Goal: Check status: Check status

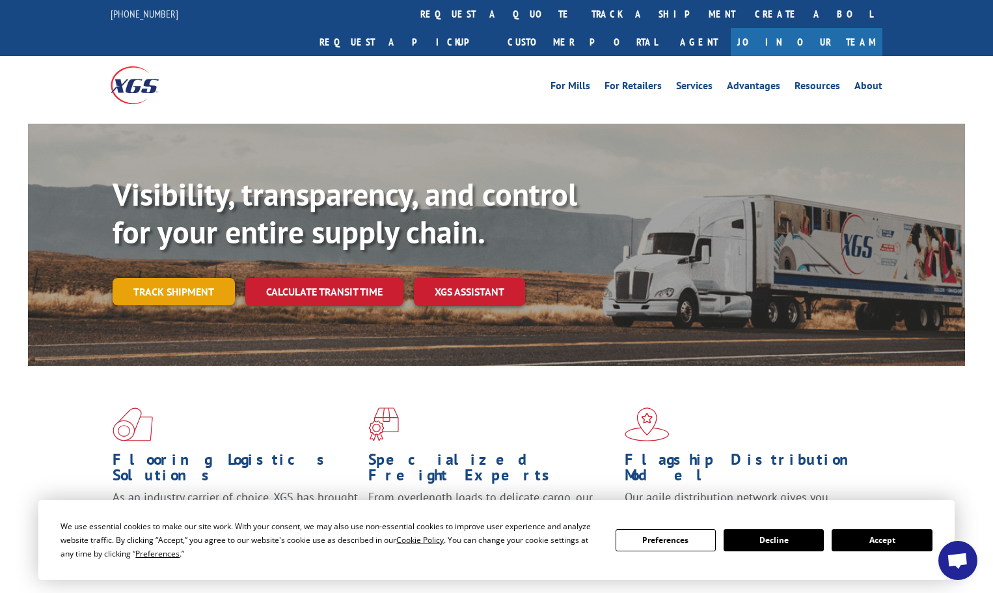
click at [148, 278] on link "Track shipment" at bounding box center [174, 291] width 122 height 27
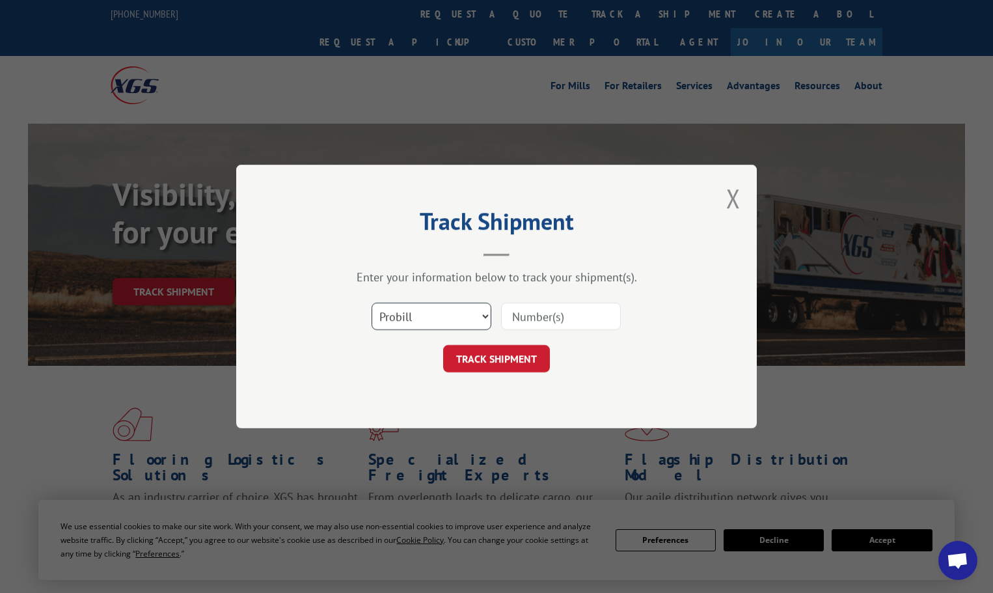
click at [469, 317] on select "Select category... Probill BOL PO" at bounding box center [431, 315] width 120 height 27
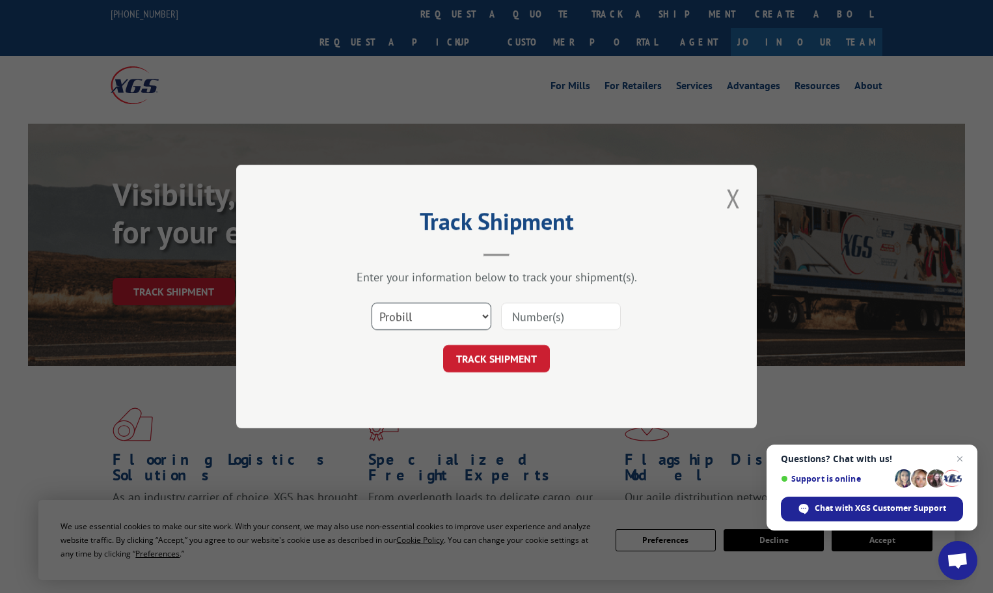
select select "bol"
click at [371, 302] on select "Select category... Probill BOL PO" at bounding box center [431, 315] width 120 height 27
click at [511, 314] on input at bounding box center [561, 315] width 120 height 27
paste input "475010"
type input "475010"
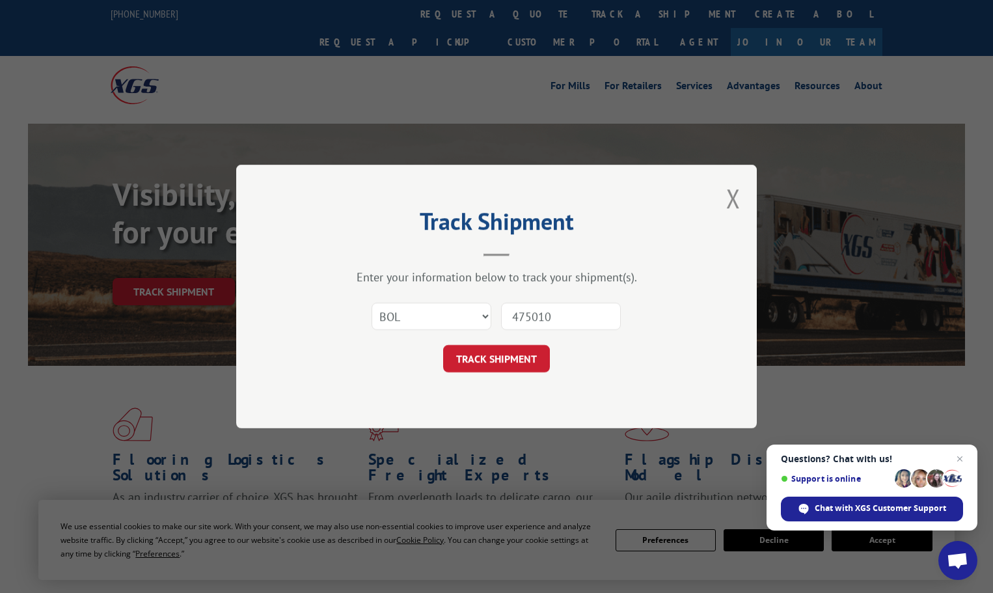
click button "TRACK SHIPMENT" at bounding box center [496, 358] width 107 height 27
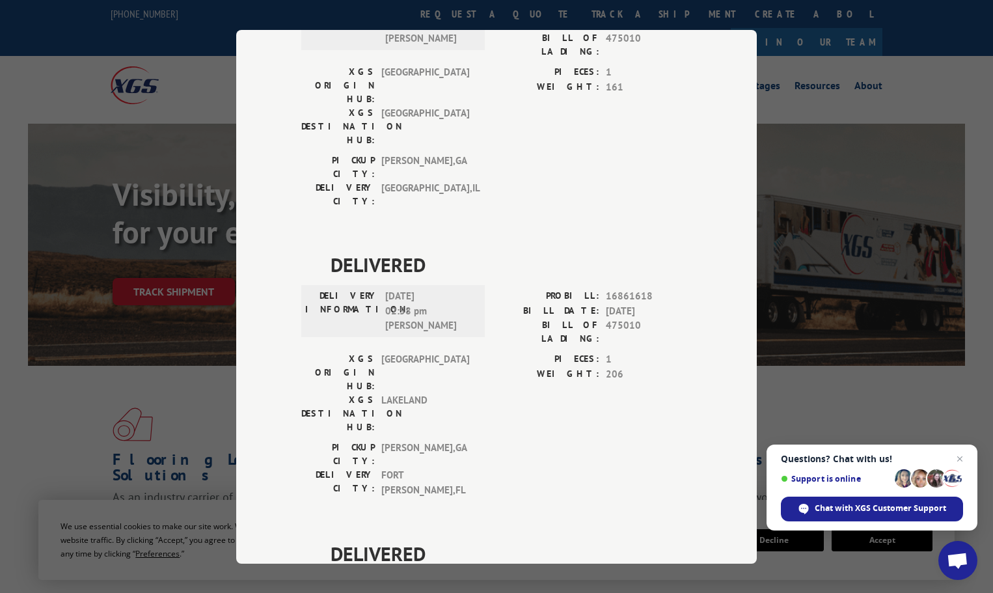
scroll to position [478, 0]
